Goal: Find specific page/section: Find specific page/section

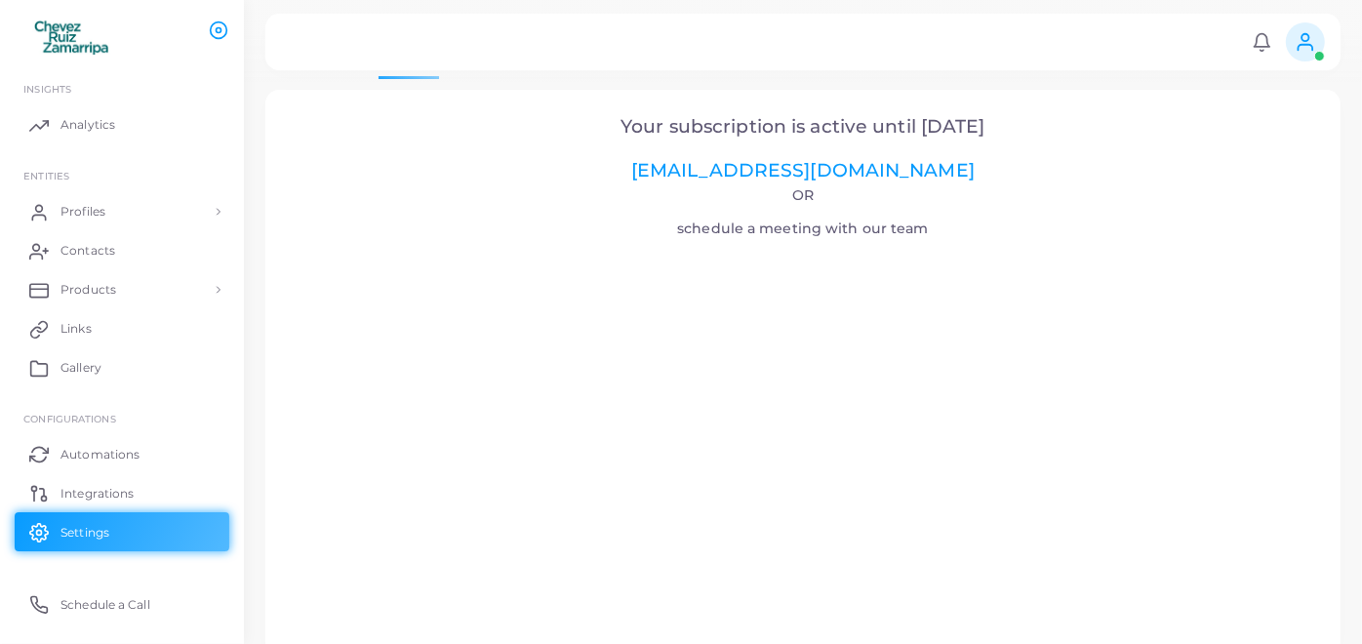
scroll to position [80, 0]
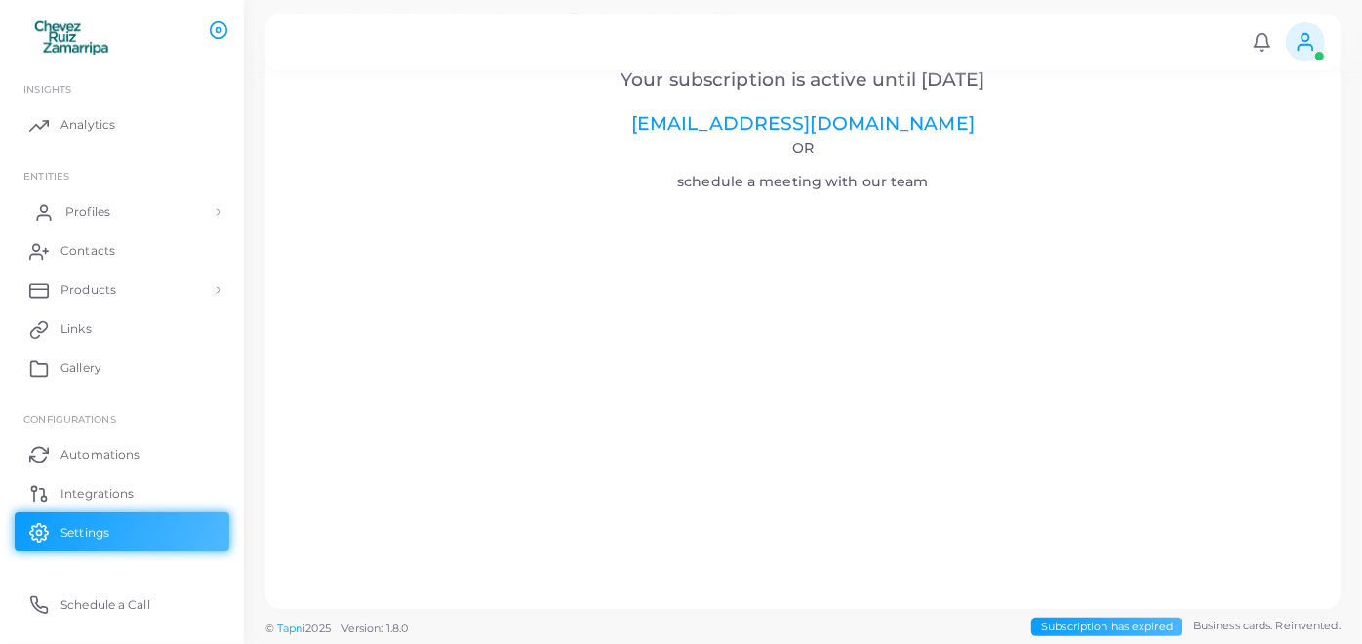
click at [106, 204] on span "Profiles" at bounding box center [87, 212] width 45 height 18
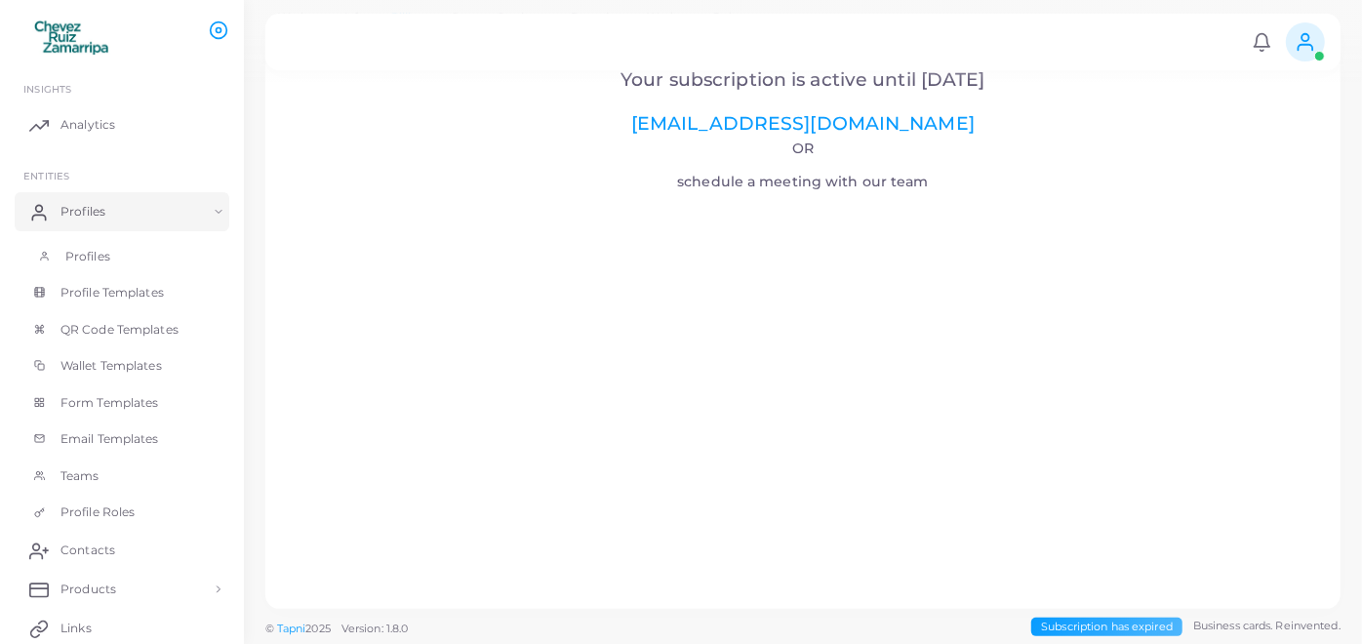
click at [114, 253] on link "Profiles" at bounding box center [122, 256] width 215 height 37
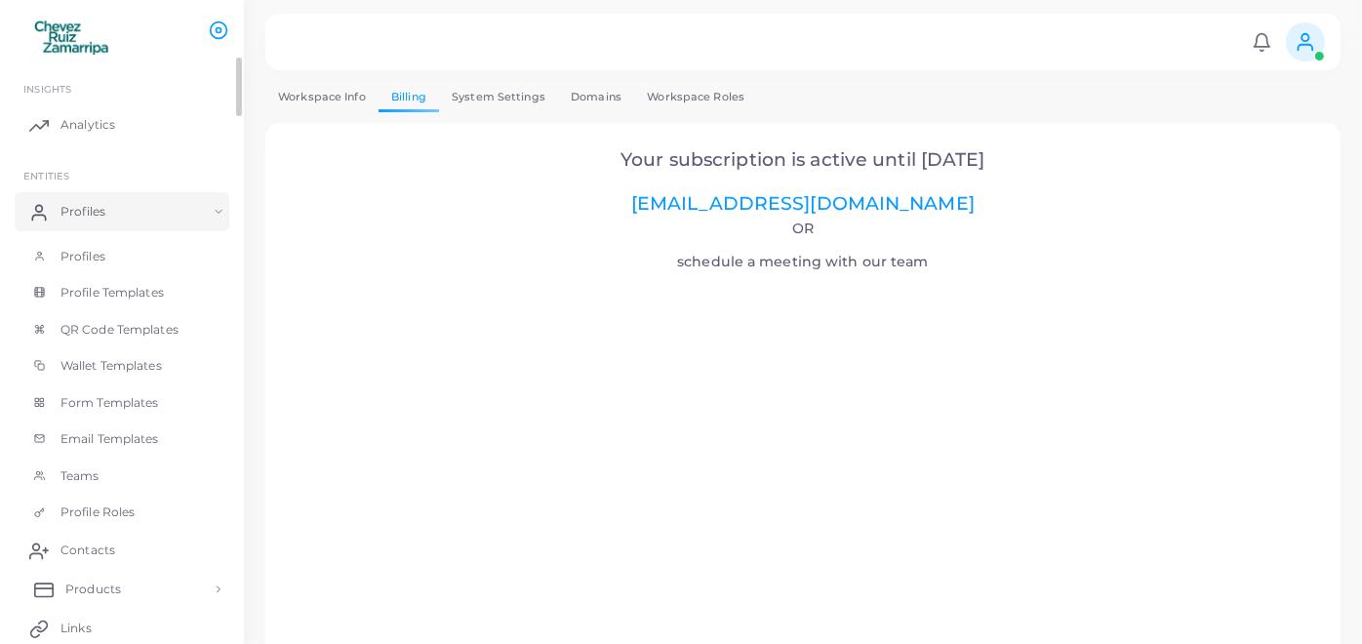
click at [123, 580] on link "Products" at bounding box center [122, 589] width 215 height 39
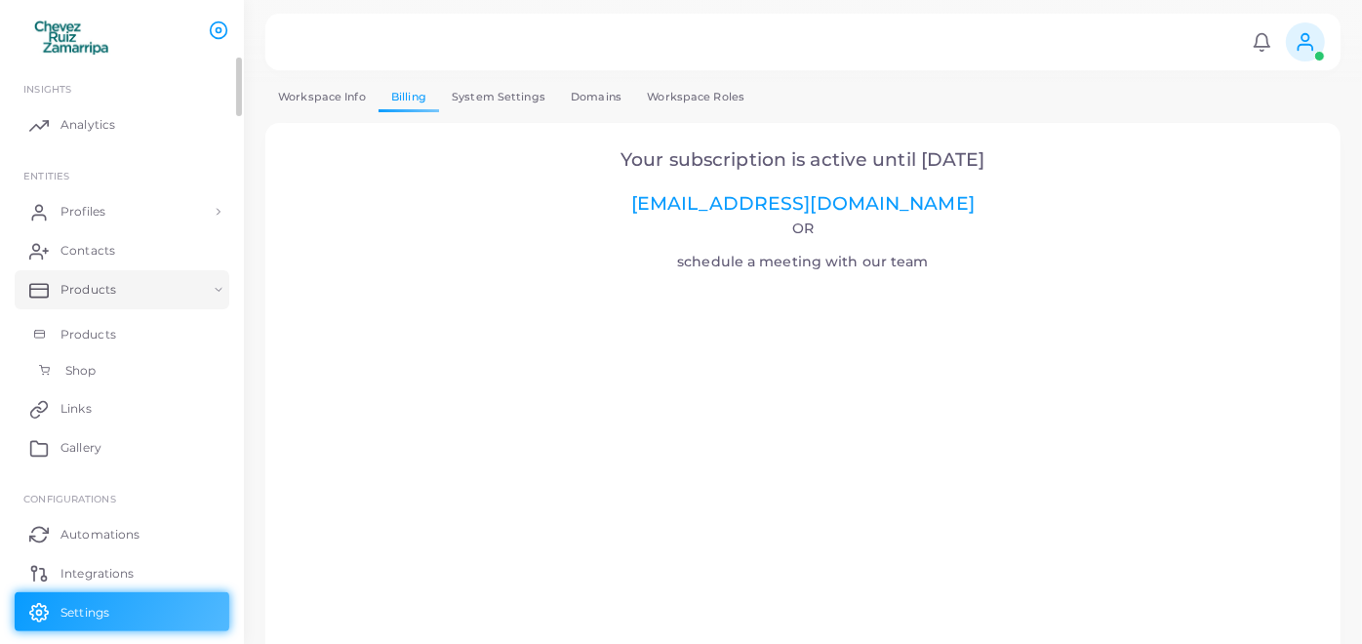
click at [83, 373] on span "Shop" at bounding box center [80, 371] width 30 height 18
click at [121, 378] on link "Shop" at bounding box center [122, 370] width 215 height 37
click at [100, 327] on span "Products" at bounding box center [93, 335] width 56 height 18
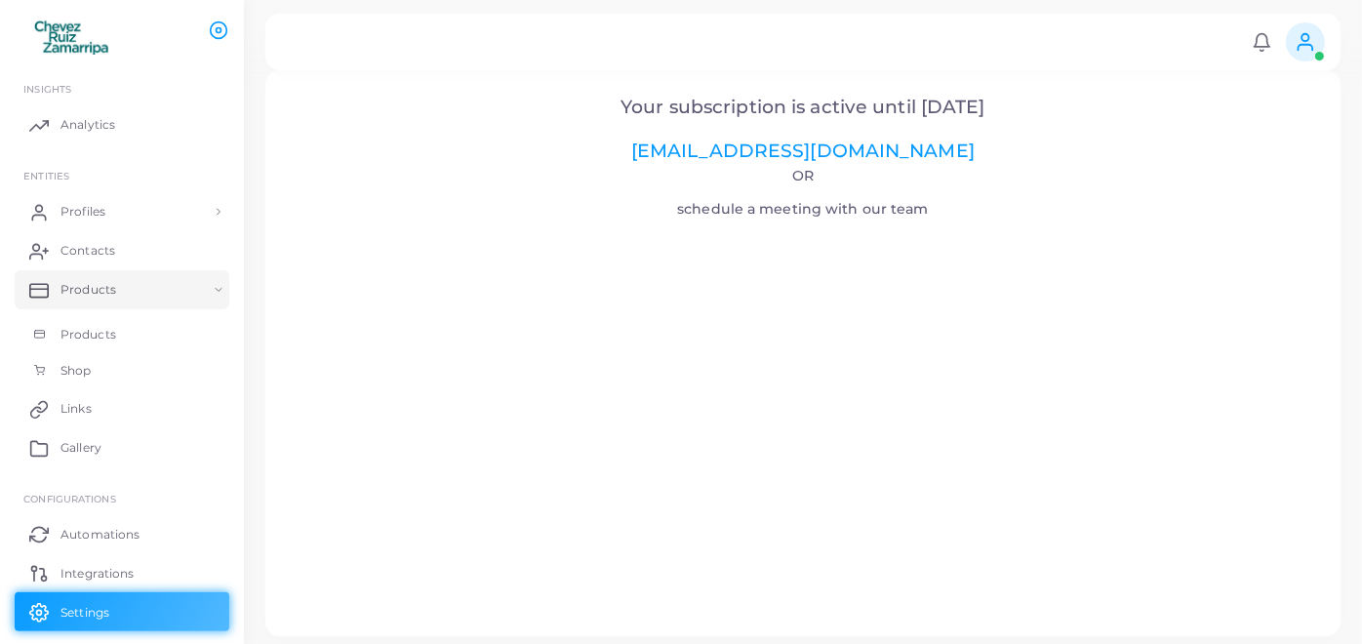
scroll to position [80, 0]
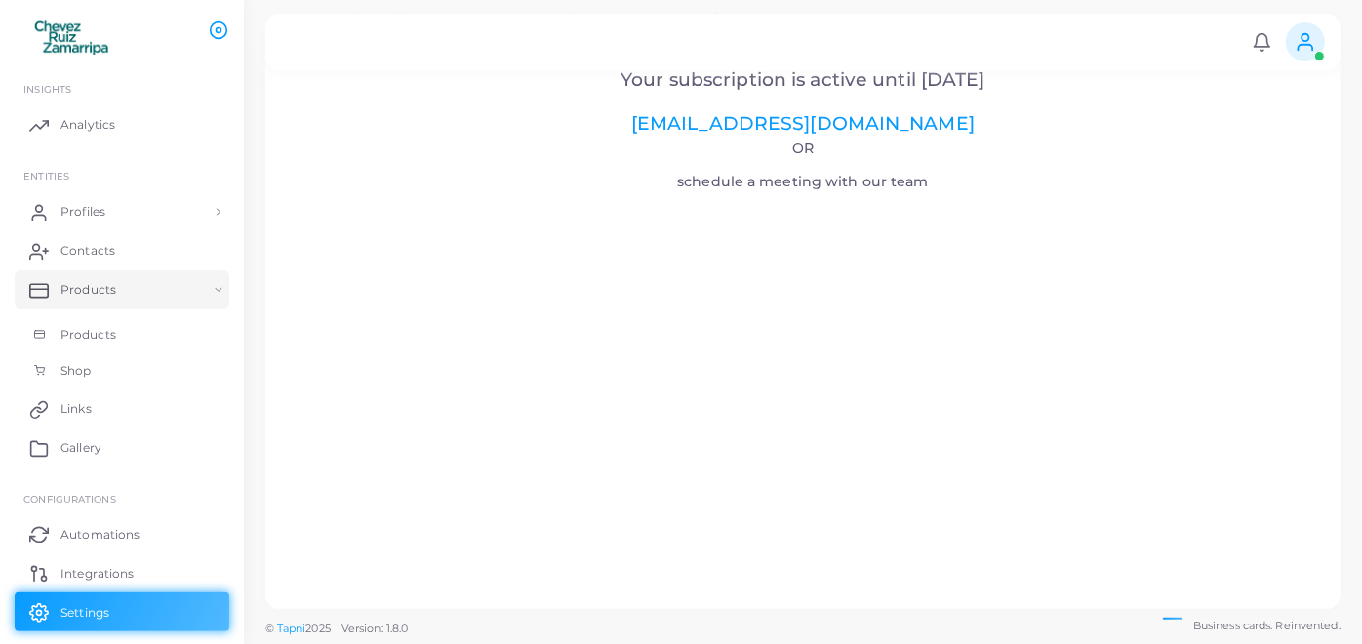
click at [1335, 343] on div "Your subscription is active until [DATE] [EMAIL_ADDRESS][DOMAIN_NAME] Or schedu…" at bounding box center [802, 326] width 1075 height 567
